Goal: Navigation & Orientation: Find specific page/section

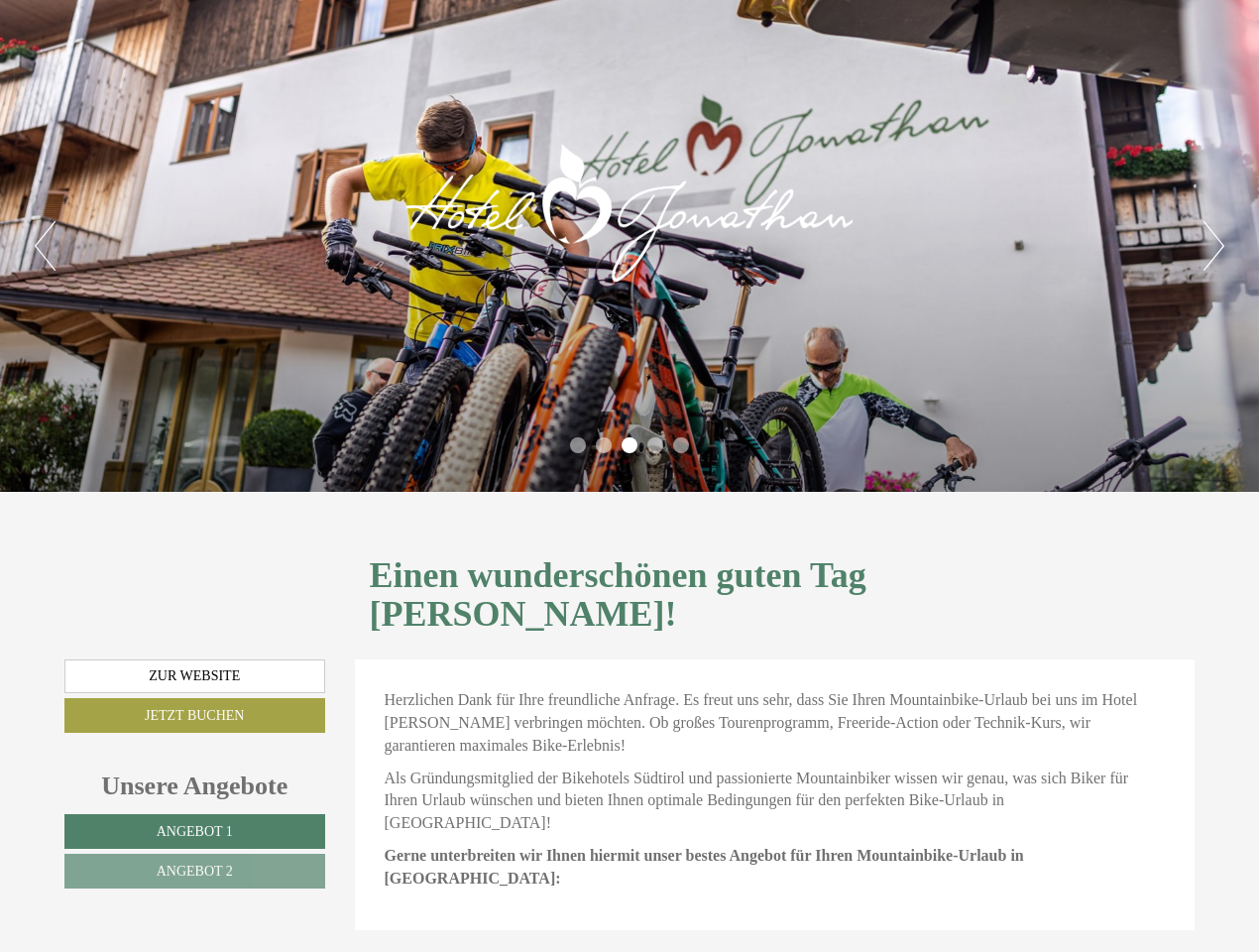
click at [630, 476] on div "Previous Next 1 2 3 4 5" at bounding box center [629, 246] width 1259 height 492
click at [45, 246] on button "Previous" at bounding box center [45, 246] width 21 height 50
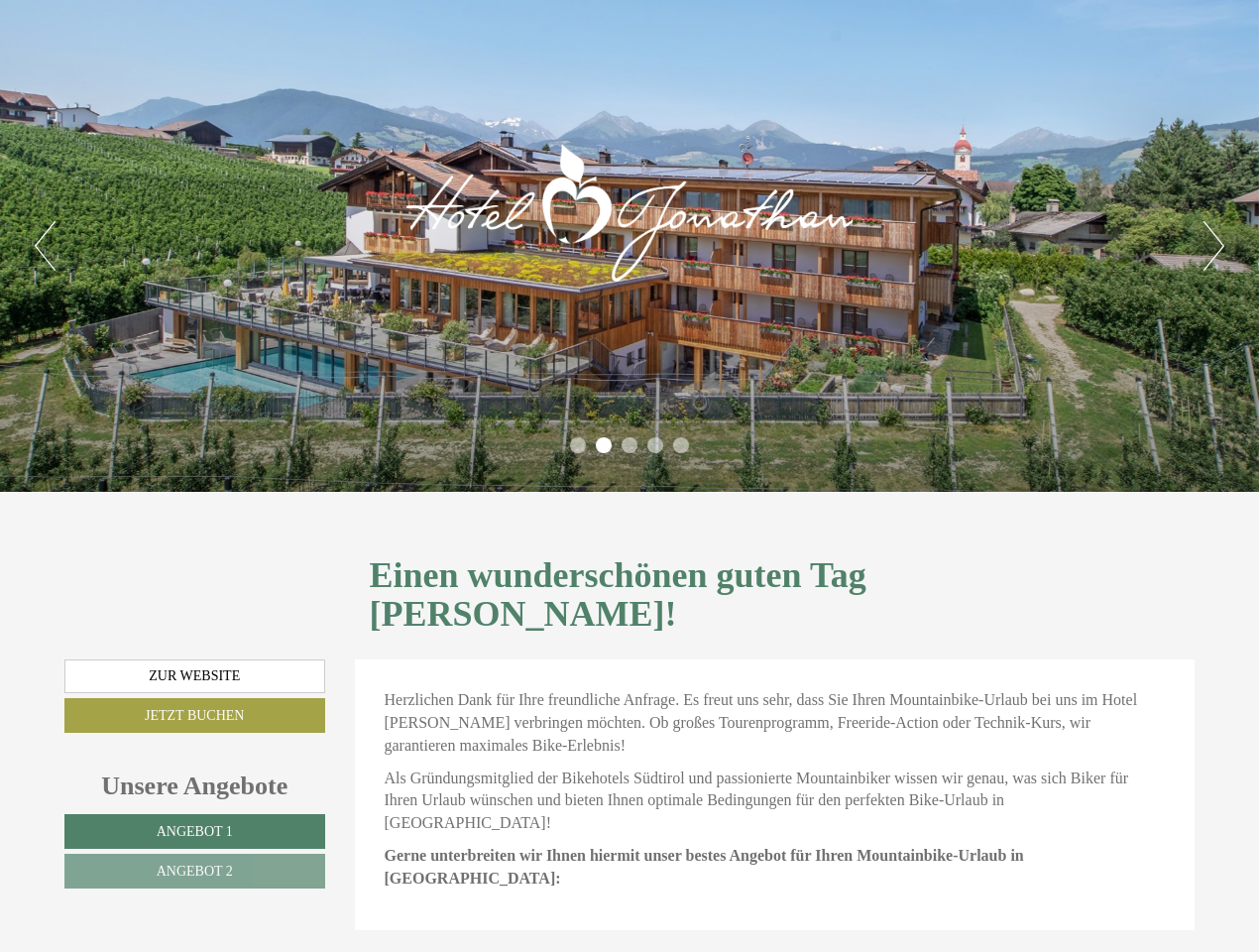
click at [1214, 246] on button "Next" at bounding box center [1214, 246] width 21 height 50
click at [578, 445] on li "1" at bounding box center [578, 445] width 16 height 16
click at [604, 445] on li "2" at bounding box center [604, 445] width 16 height 16
click at [630, 445] on li "3" at bounding box center [630, 445] width 16 height 16
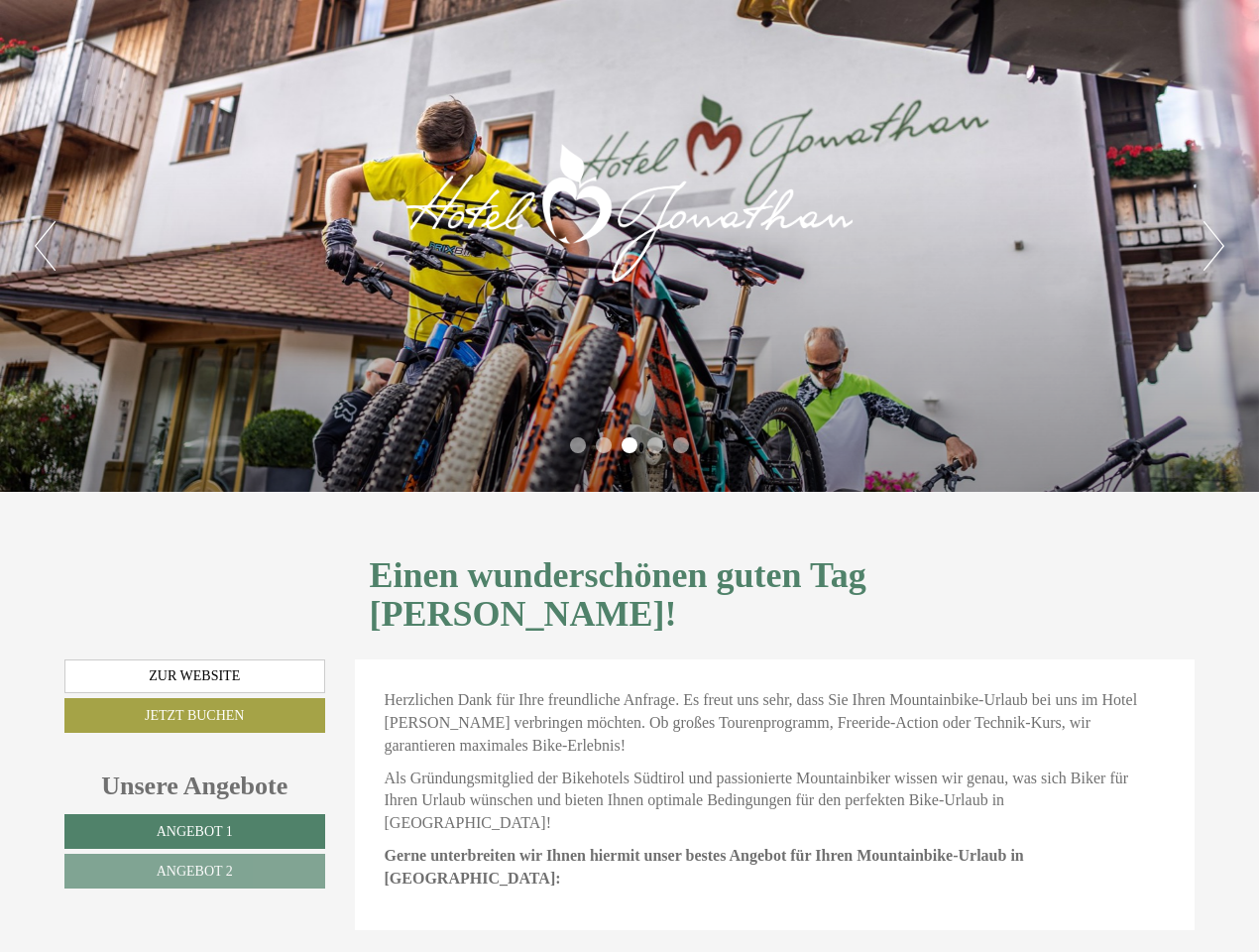
click at [655, 445] on li "4" at bounding box center [656, 445] width 16 height 16
click at [681, 445] on li "5" at bounding box center [681, 445] width 16 height 16
click at [194, 824] on span "Angebot 1" at bounding box center [195, 831] width 76 height 15
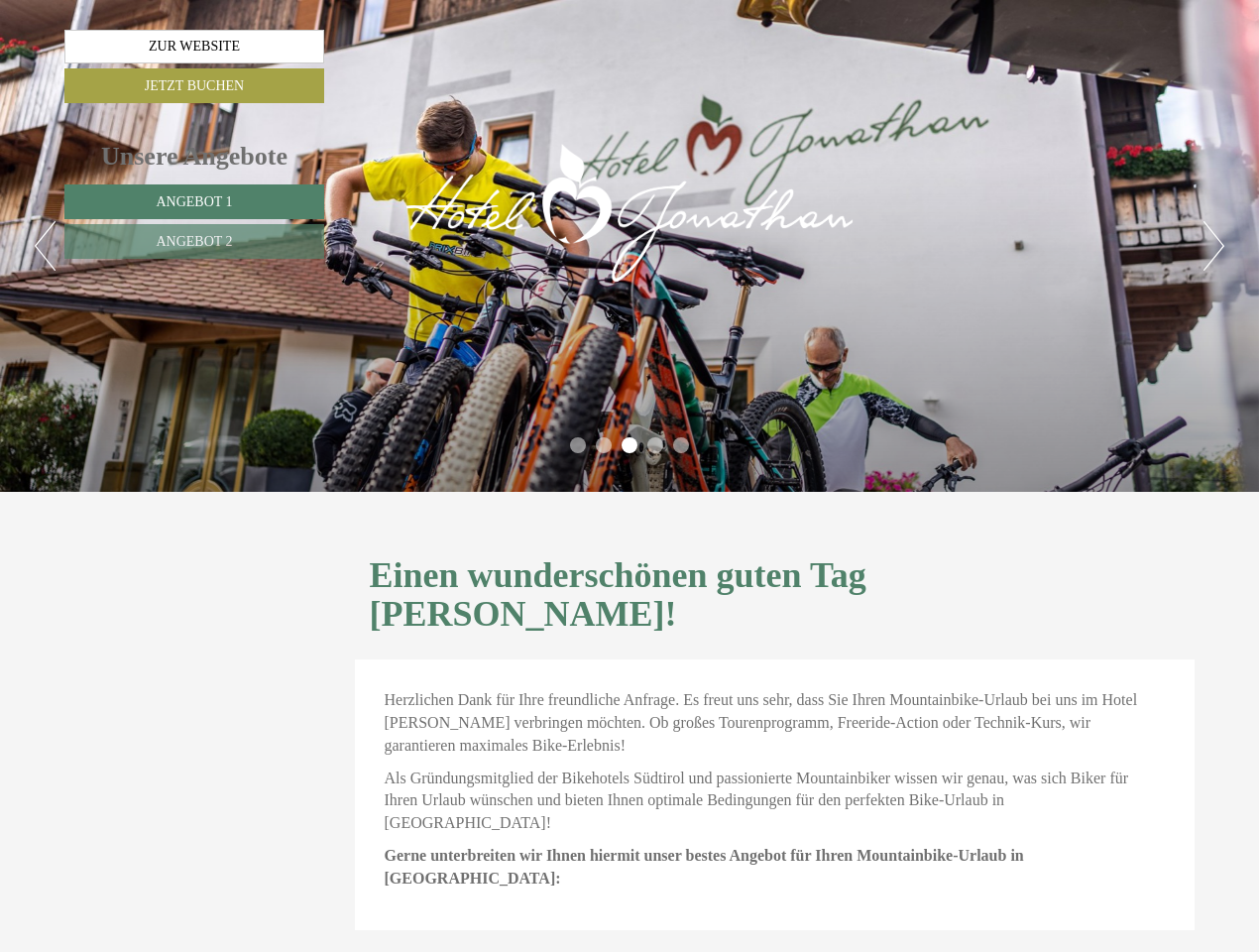
scroll to position [876, 0]
